Goal: Check status: Check status

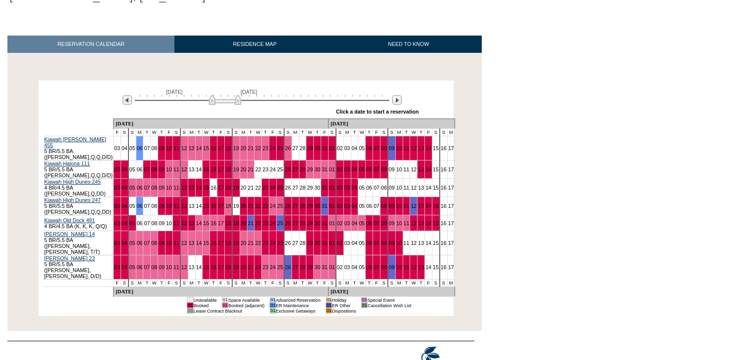
scroll to position [130, 0]
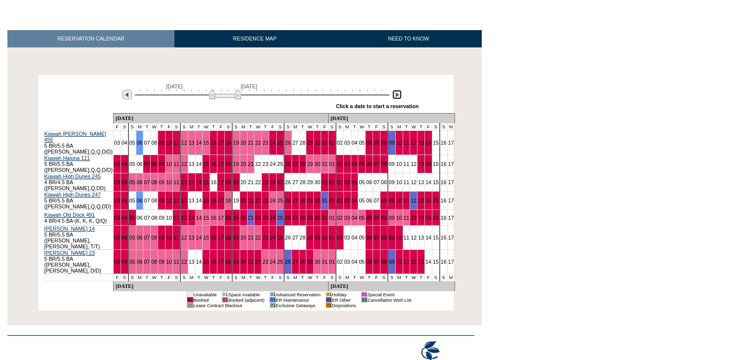
click at [397, 94] on img at bounding box center [396, 94] width 9 height 9
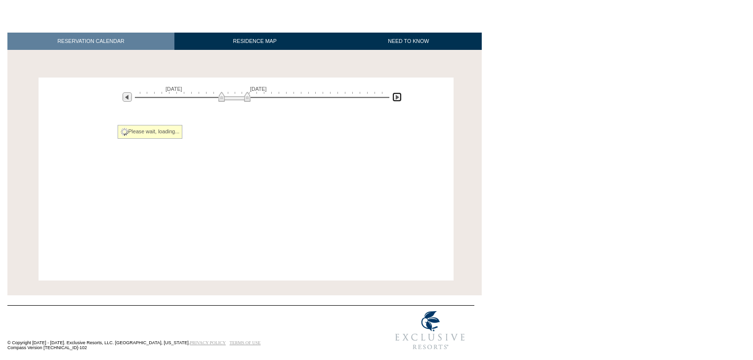
click at [397, 94] on img at bounding box center [396, 96] width 9 height 9
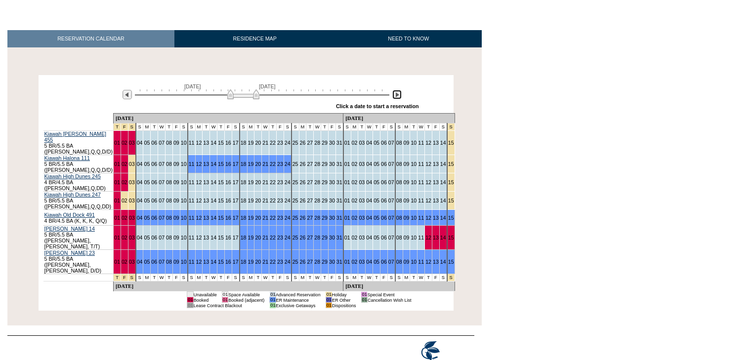
click at [398, 93] on img at bounding box center [396, 94] width 9 height 9
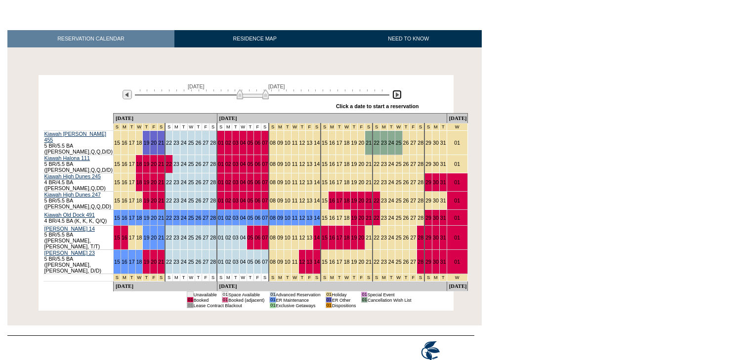
click at [399, 95] on img at bounding box center [396, 94] width 9 height 9
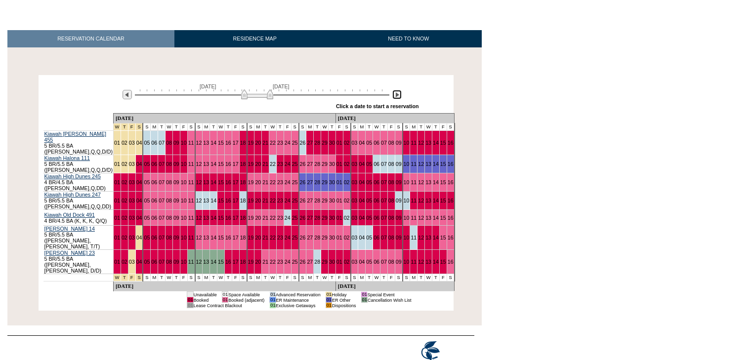
click at [255, 96] on img at bounding box center [257, 94] width 32 height 10
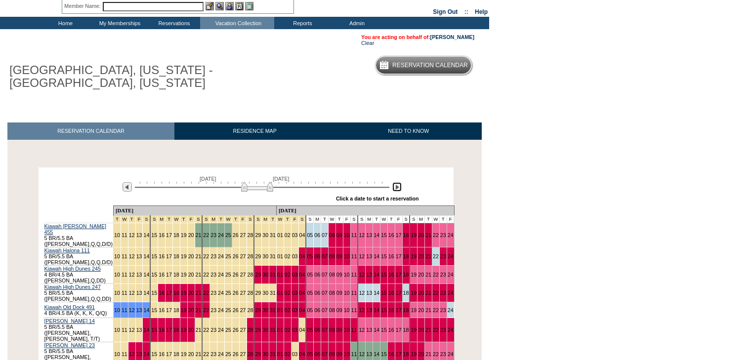
scroll to position [0, 0]
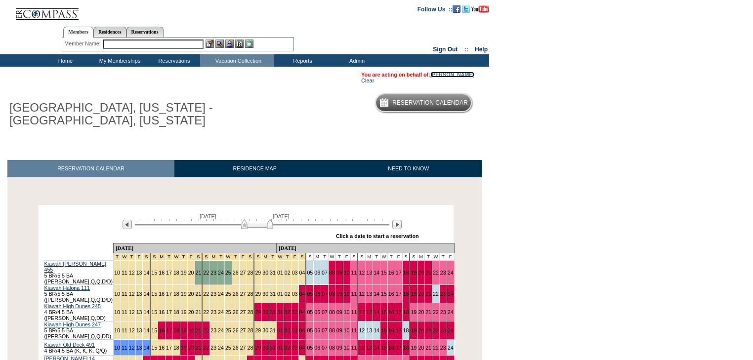
click at [459, 73] on link "[PERSON_NAME]" at bounding box center [453, 75] width 44 height 6
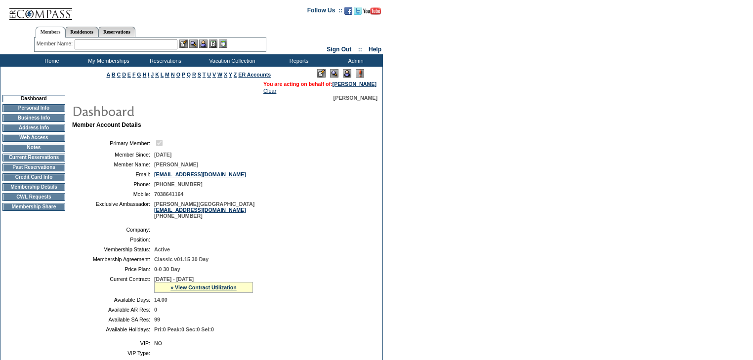
click at [33, 172] on td "Past Reservations" at bounding box center [33, 168] width 63 height 8
